Goal: Find specific page/section: Find specific page/section

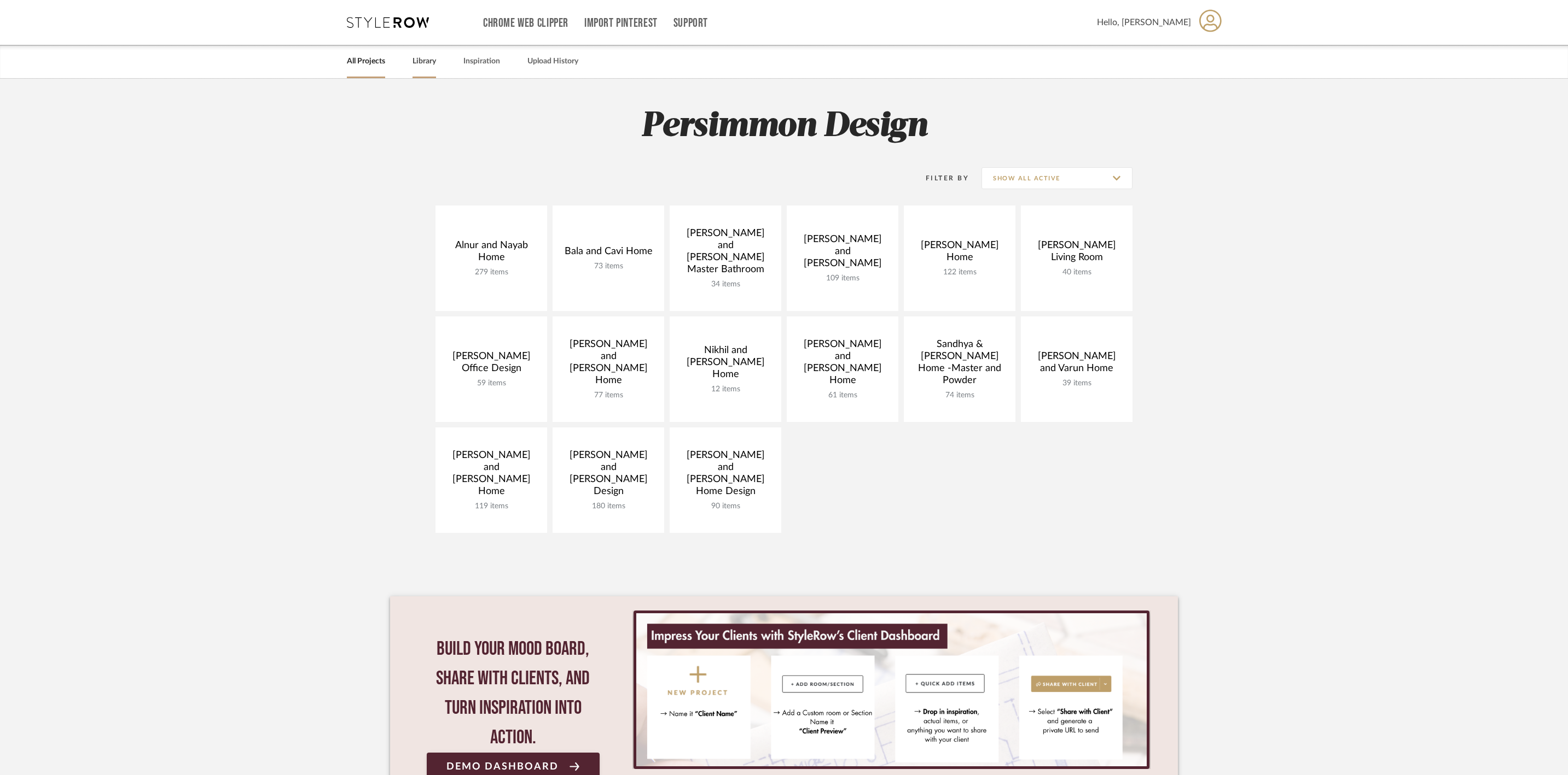
click at [436, 68] on link "Library" at bounding box center [424, 62] width 24 height 15
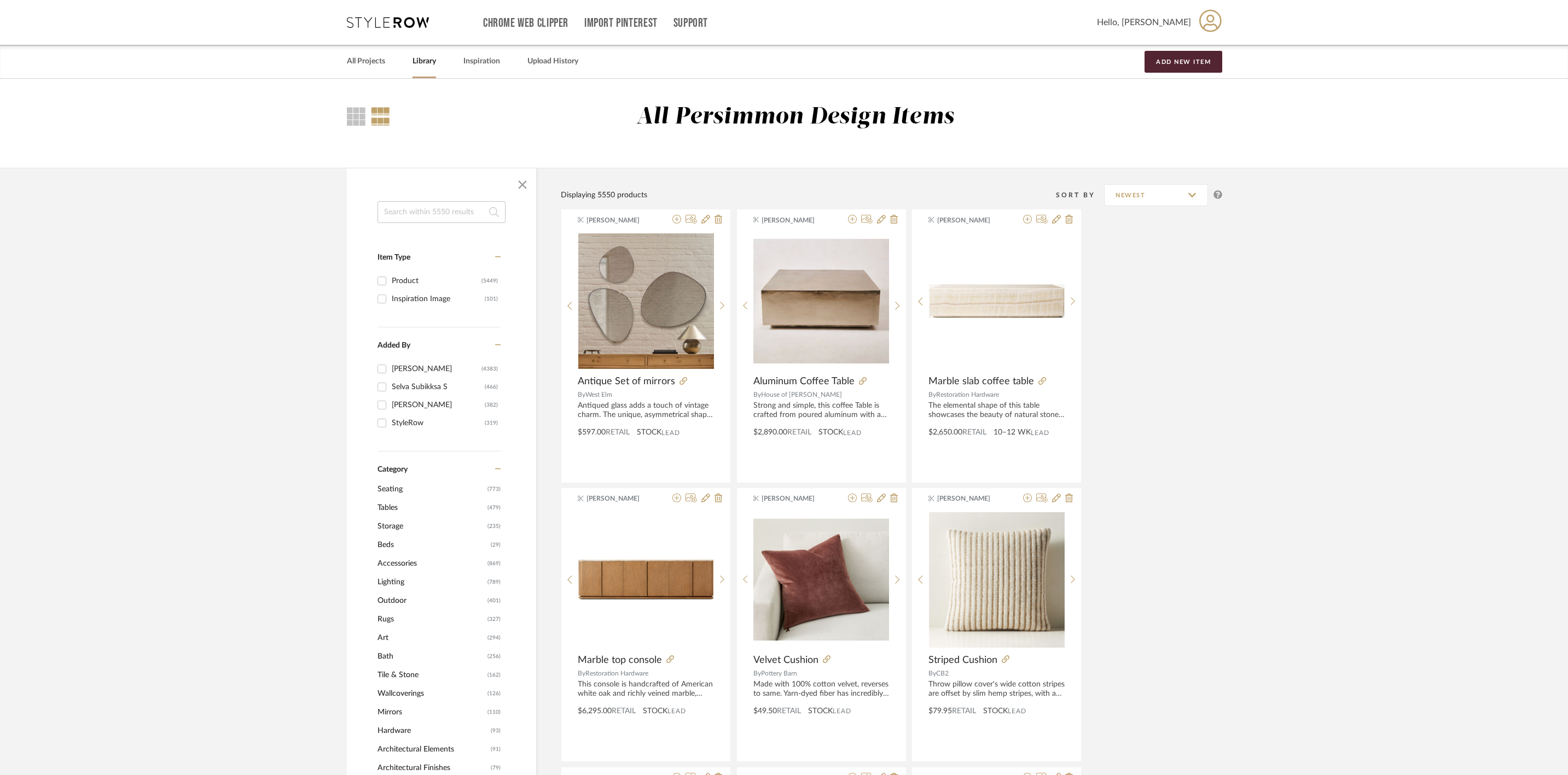
click at [396, 512] on span "Tables" at bounding box center [431, 508] width 107 height 19
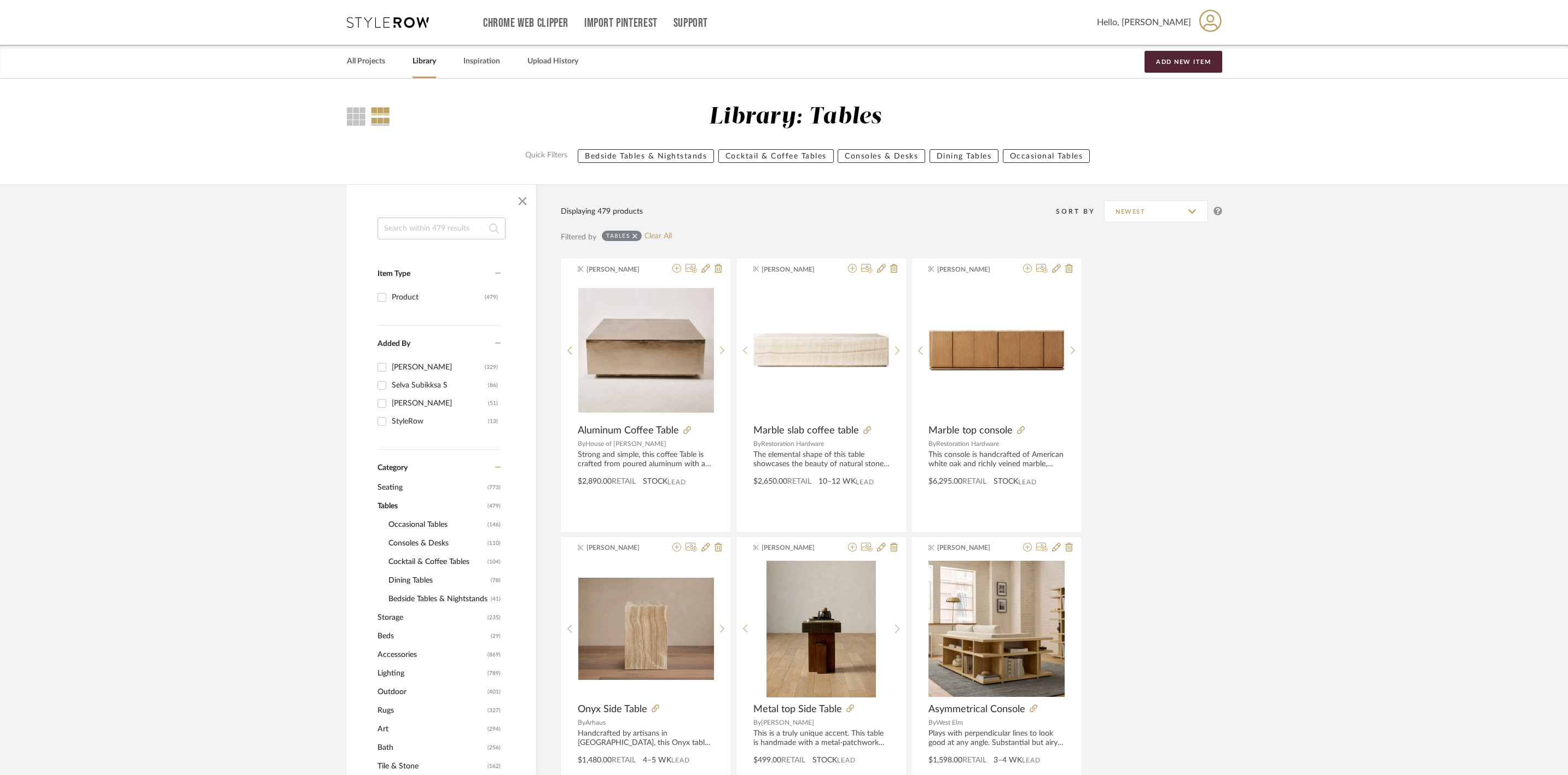
click at [443, 547] on span "Consoles & Desks" at bounding box center [437, 543] width 97 height 19
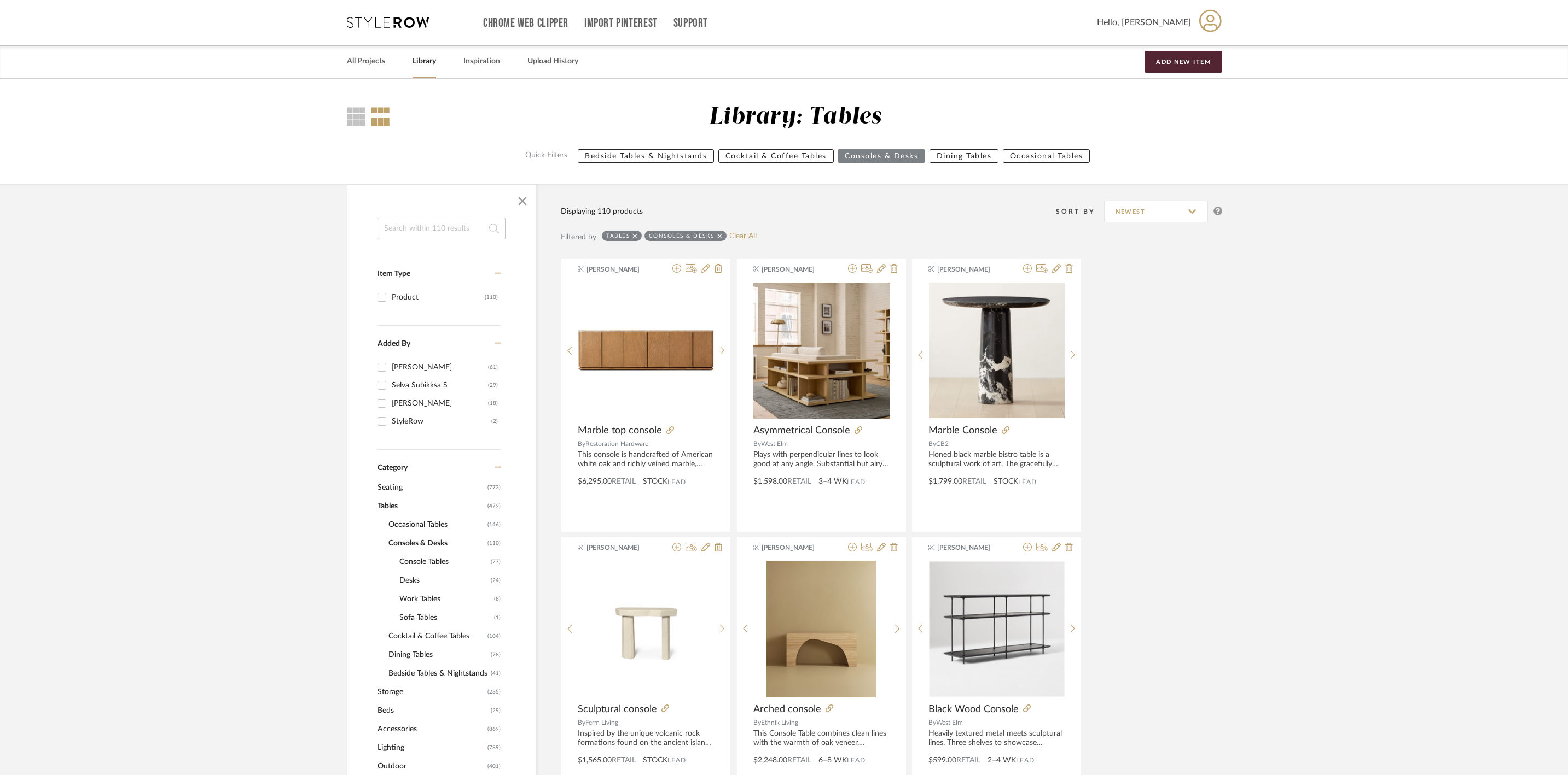
click at [449, 565] on span "Console Tables" at bounding box center [444, 562] width 89 height 19
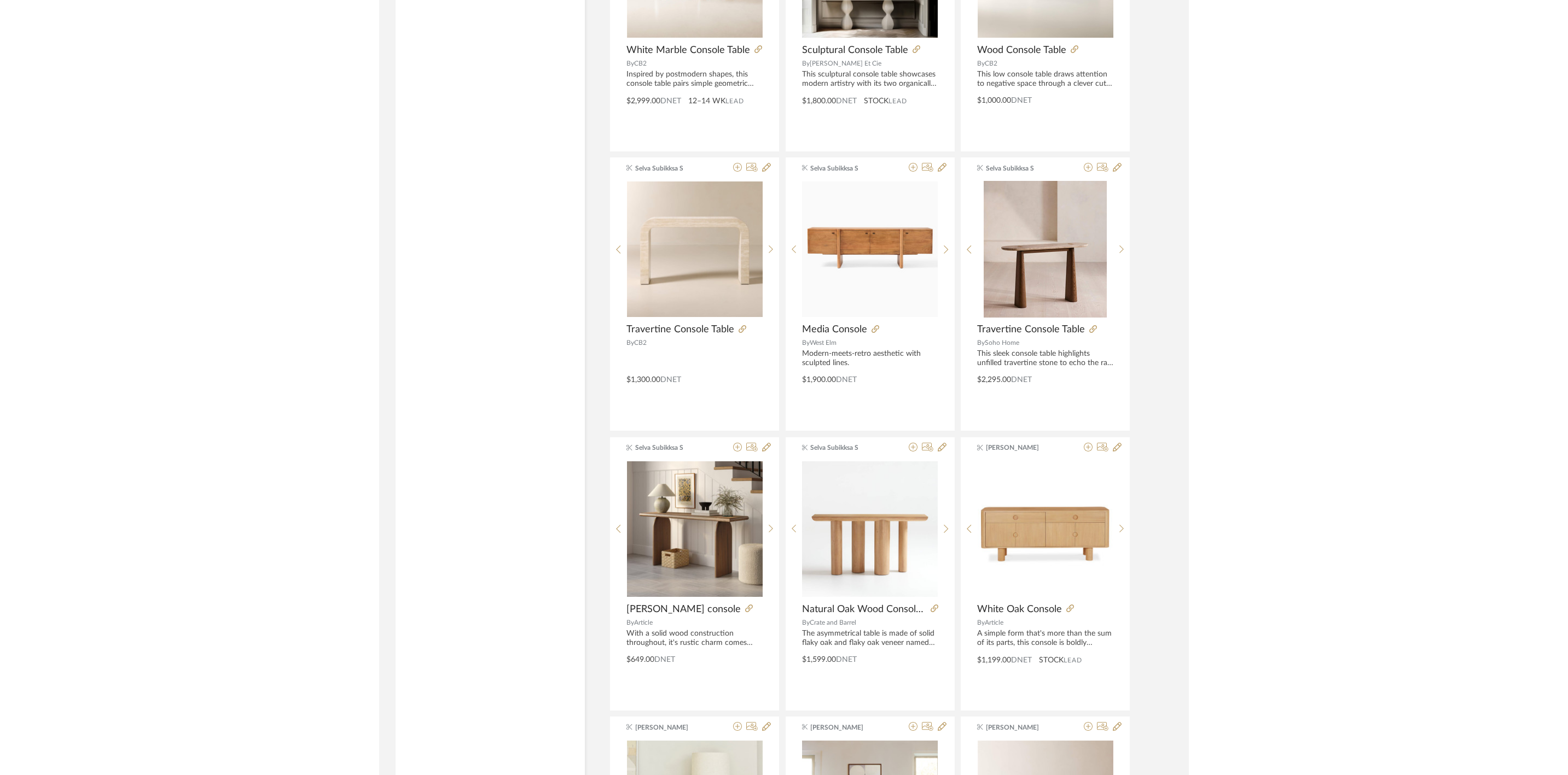
scroll to position [1933, 0]
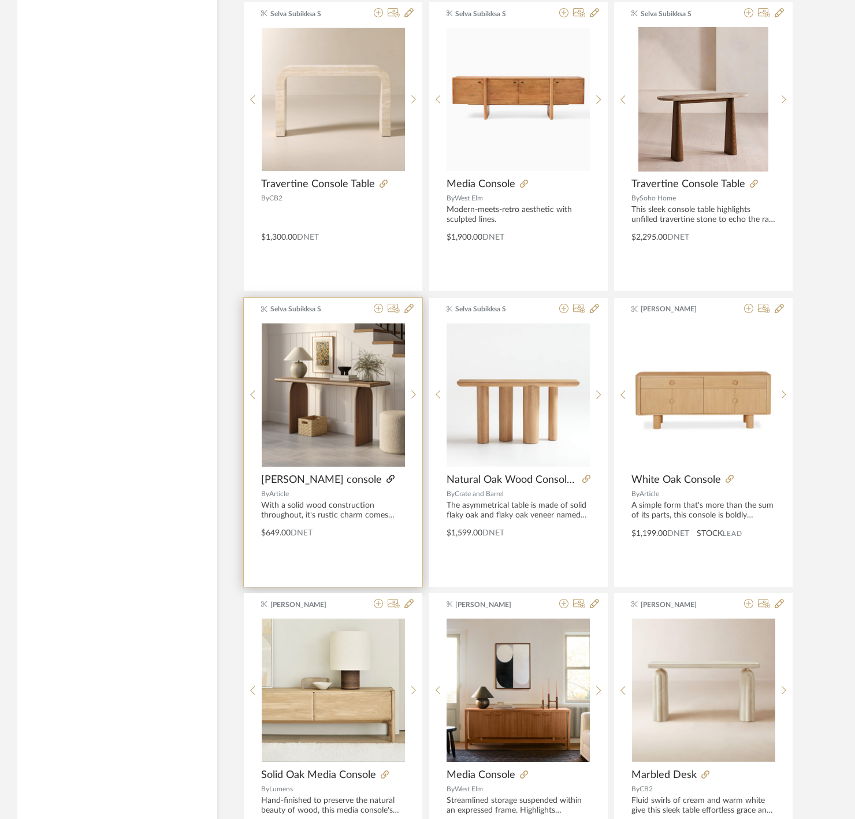
click at [386, 483] on icon at bounding box center [390, 479] width 8 height 8
